Goal: Information Seeking & Learning: Check status

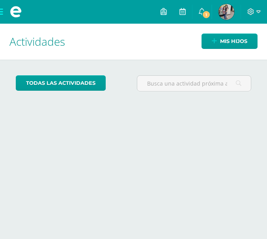
click at [220, 4] on span "[PERSON_NAME] Mi Perfil" at bounding box center [226, 12] width 19 height 16
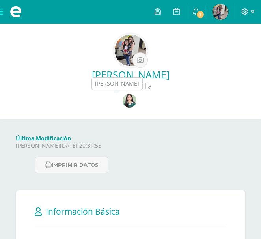
click at [136, 96] on link at bounding box center [131, 101] width 16 height 15
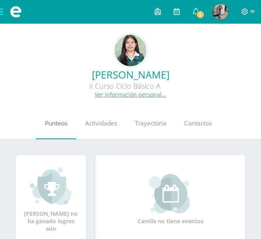
click at [62, 133] on link "Punteos" at bounding box center [56, 124] width 40 height 32
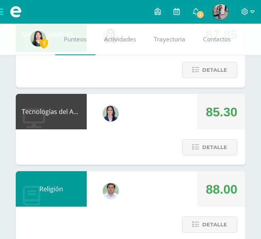
scroll to position [440, 0]
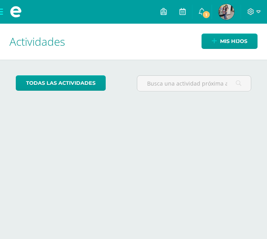
click at [225, 8] on img at bounding box center [226, 12] width 16 height 16
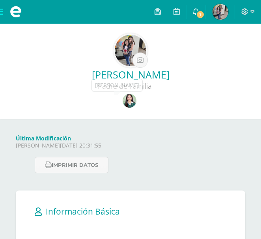
drag, startPoint x: 141, startPoint y: 99, endPoint x: 132, endPoint y: 99, distance: 8.7
click at [132, 99] on div at bounding box center [130, 100] width 248 height 19
click at [132, 99] on img at bounding box center [130, 101] width 14 height 14
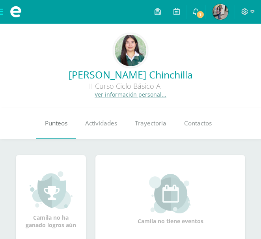
click at [44, 132] on link "Punteos" at bounding box center [56, 124] width 40 height 32
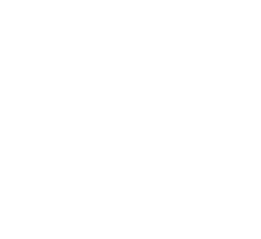
click at [0, 0] on html at bounding box center [0, 0] width 0 height 0
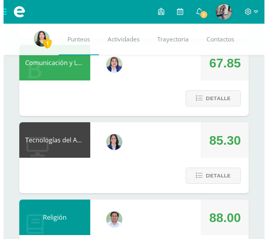
scroll to position [600, 0]
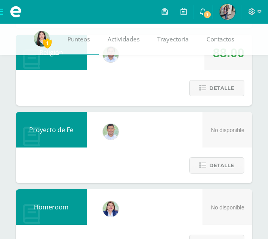
drag, startPoint x: 23, startPoint y: 161, endPoint x: 227, endPoint y: 142, distance: 205.1
click at [227, 142] on div "Proyecto de Fe Otoniel Maestro No disponible Detalle" at bounding box center [134, 147] width 237 height 71
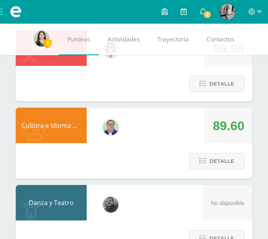
scroll to position [1100, 0]
